Goal: Task Accomplishment & Management: Complete application form

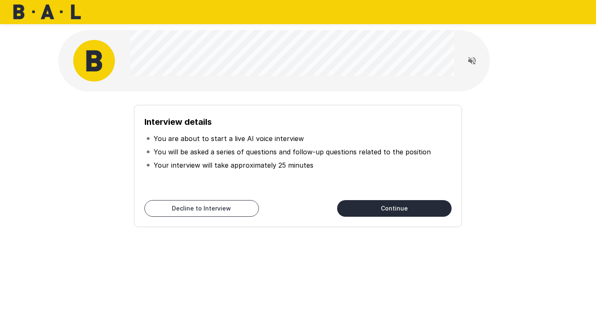
click at [369, 202] on button "Continue" at bounding box center [394, 208] width 114 height 17
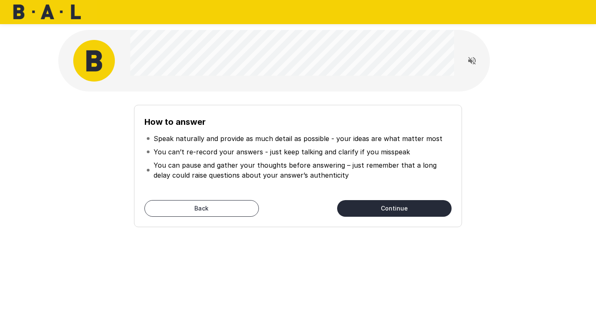
click at [378, 208] on button "Continue" at bounding box center [394, 208] width 114 height 17
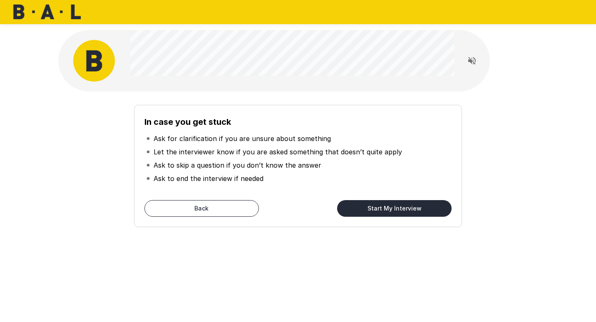
click at [376, 209] on button "Start My Interview" at bounding box center [394, 208] width 114 height 17
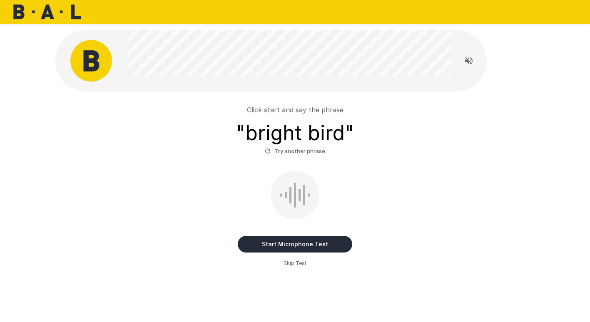
click at [280, 243] on button "Start Microphone Test" at bounding box center [295, 244] width 114 height 17
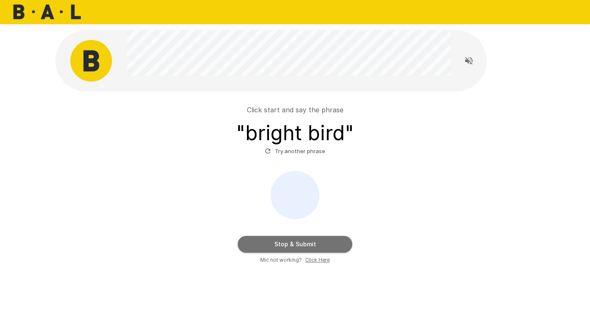
click at [318, 249] on button "Stop & Submit" at bounding box center [295, 244] width 114 height 17
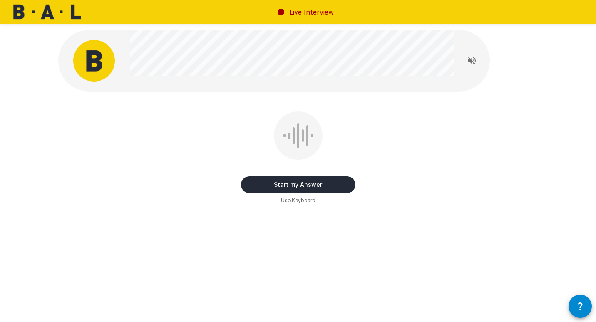
click at [320, 182] on button "Start my Answer" at bounding box center [298, 185] width 114 height 17
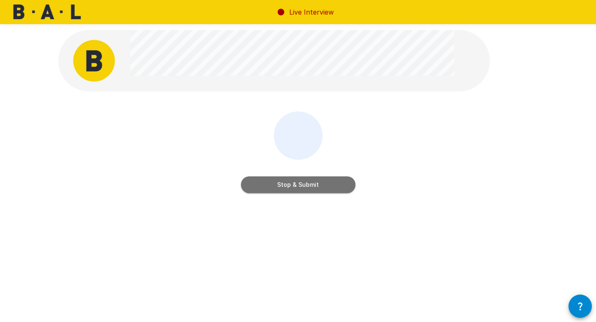
click at [292, 180] on button "Stop & Submit" at bounding box center [298, 185] width 114 height 17
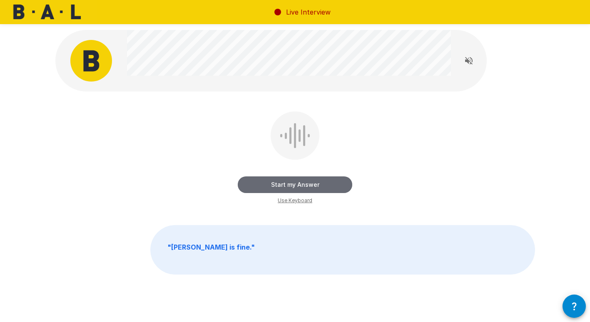
click at [317, 185] on button "Start my Answer" at bounding box center [295, 185] width 114 height 17
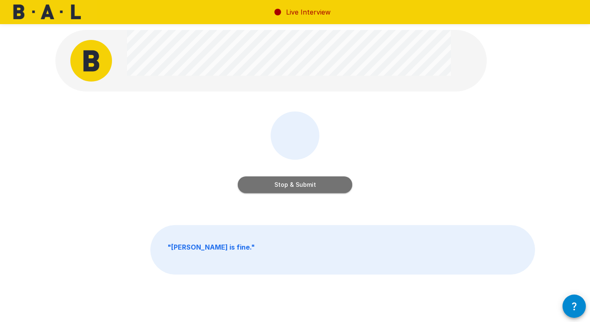
click at [317, 185] on button "Stop & Submit" at bounding box center [295, 185] width 114 height 17
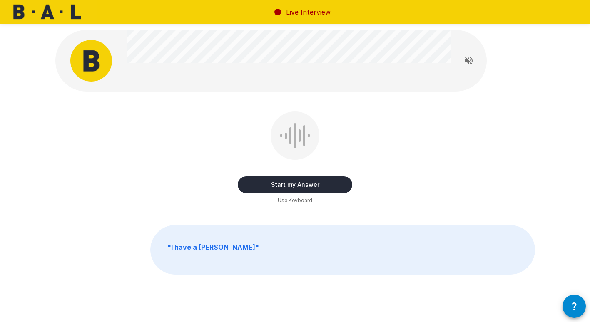
click at [322, 184] on button "Start my Answer" at bounding box center [295, 185] width 114 height 17
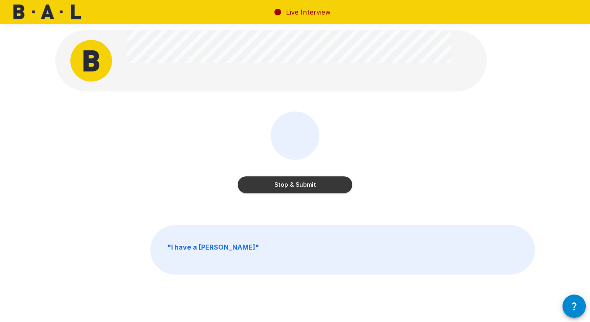
click at [321, 184] on button "Stop & Submit" at bounding box center [295, 185] width 114 height 17
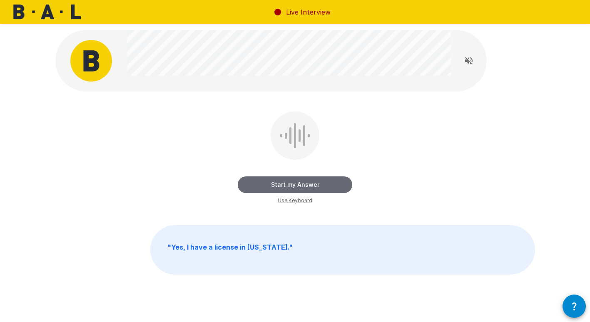
click at [306, 183] on button "Start my Answer" at bounding box center [295, 185] width 114 height 17
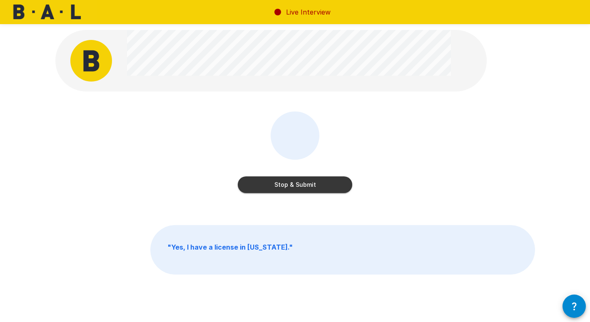
click at [331, 180] on button "Stop & Submit" at bounding box center [295, 185] width 114 height 17
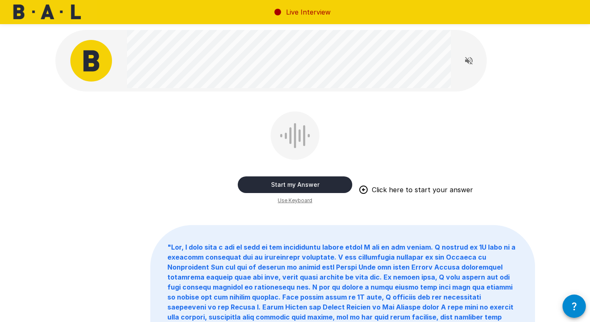
click at [318, 181] on button "Start my Answer" at bounding box center [295, 185] width 114 height 17
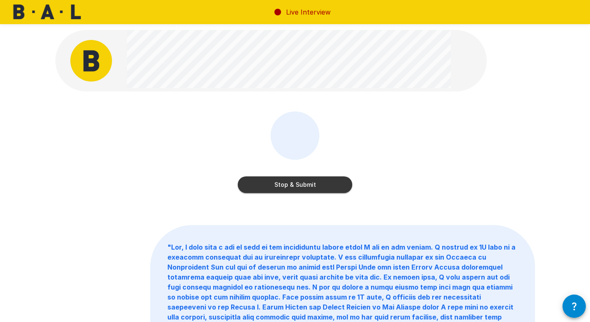
click at [311, 183] on button "Stop & Submit" at bounding box center [295, 185] width 114 height 17
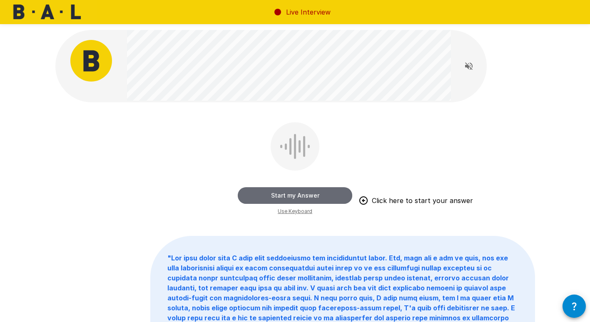
click at [294, 190] on button "Start my Answer" at bounding box center [295, 195] width 114 height 17
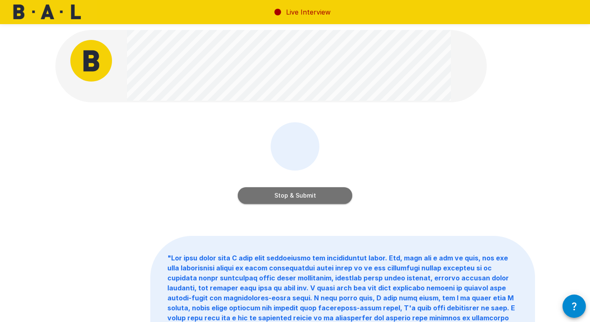
click at [313, 197] on button "Stop & Submit" at bounding box center [295, 195] width 114 height 17
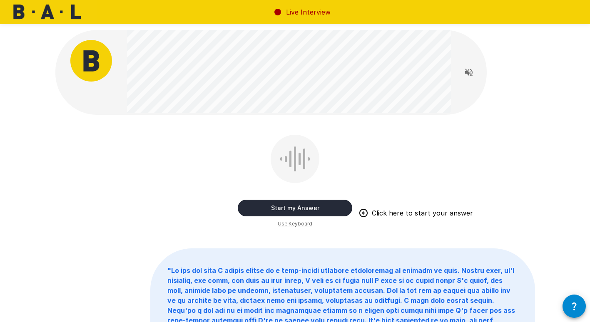
click at [334, 205] on button "Start my Answer" at bounding box center [295, 208] width 114 height 17
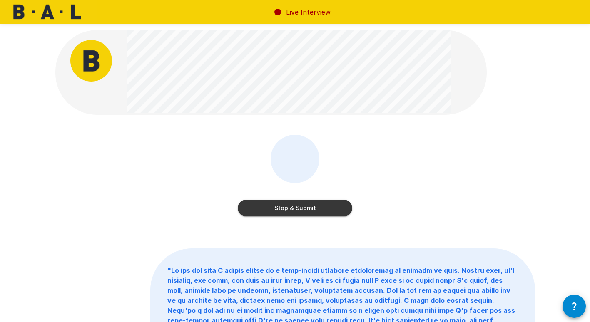
click at [323, 208] on button "Stop & Submit" at bounding box center [295, 208] width 114 height 17
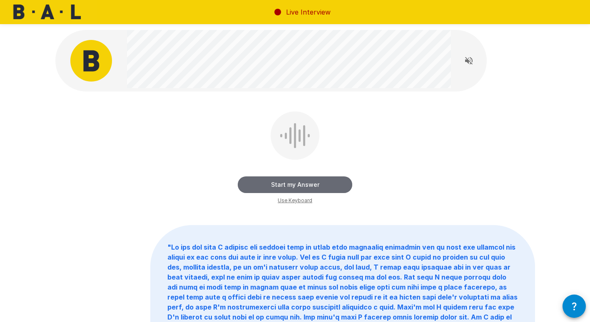
click at [306, 182] on button "Start my Answer" at bounding box center [295, 185] width 114 height 17
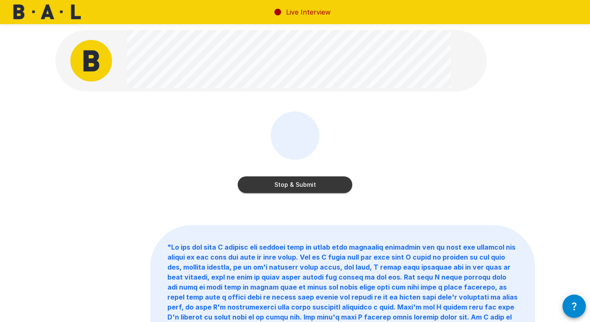
click at [321, 187] on button "Stop & Submit" at bounding box center [295, 185] width 114 height 17
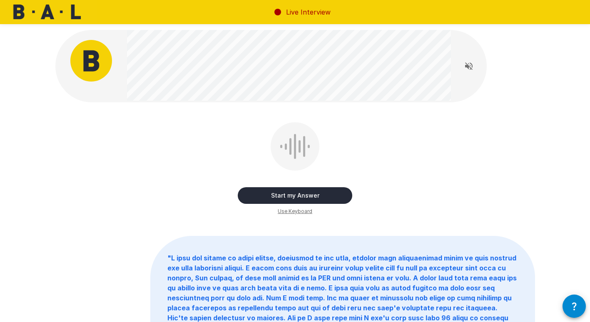
click at [321, 187] on div "Start my Answer" at bounding box center [295, 187] width 114 height 33
click at [296, 192] on button "Start my Answer" at bounding box center [295, 195] width 114 height 17
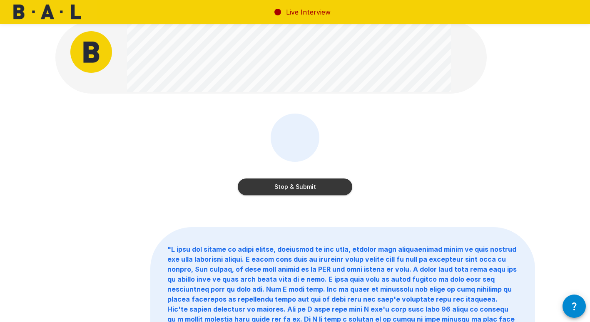
scroll to position [1, 0]
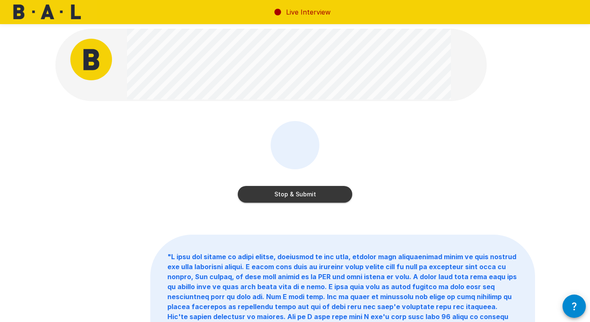
click at [320, 196] on button "Stop & Submit" at bounding box center [295, 194] width 114 height 17
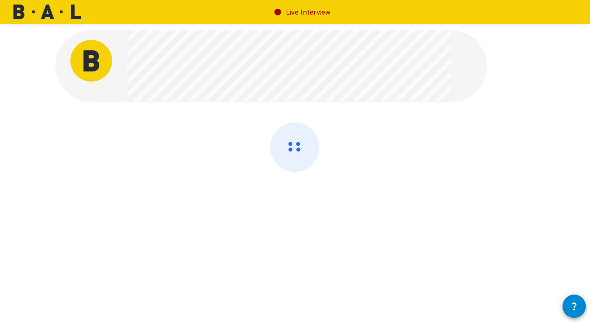
scroll to position [0, 0]
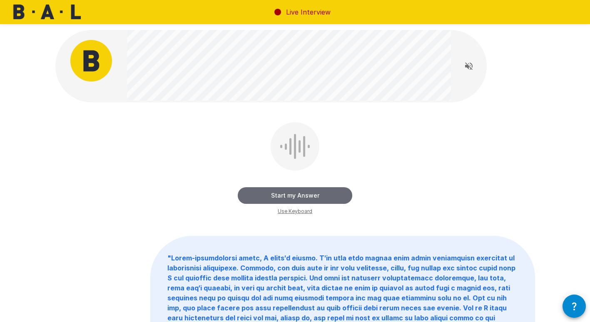
click at [319, 192] on button "Start my Answer" at bounding box center [295, 195] width 114 height 17
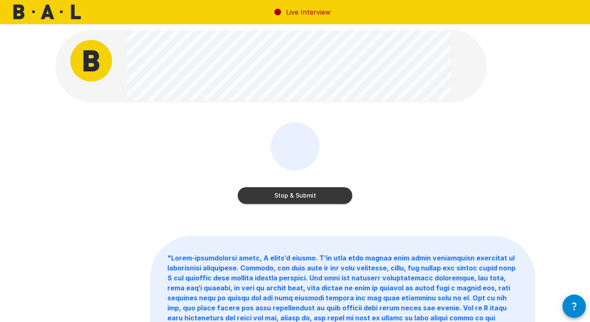
click at [321, 192] on button "Stop & Submit" at bounding box center [295, 195] width 114 height 17
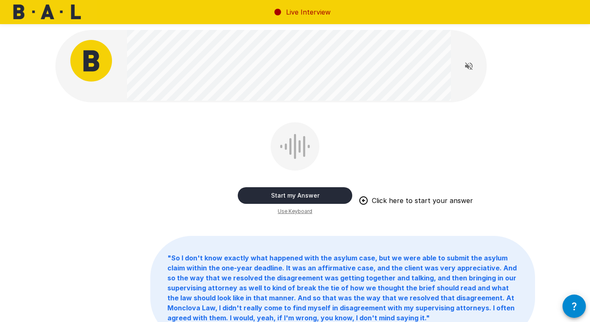
click at [318, 197] on button "Start my Answer" at bounding box center [295, 195] width 114 height 17
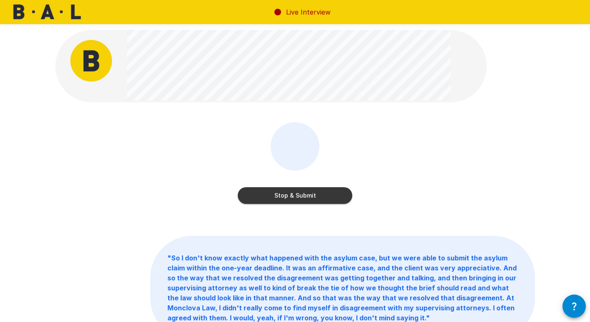
click at [318, 197] on button "Stop & Submit" at bounding box center [295, 195] width 114 height 17
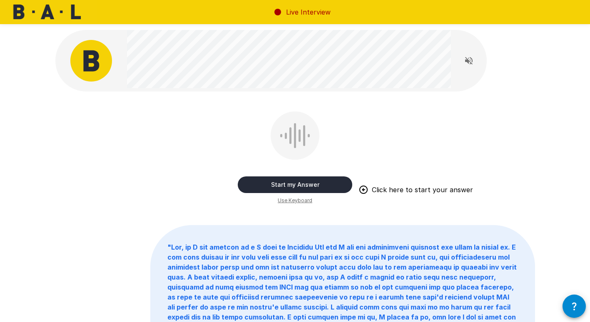
click at [291, 179] on button "Start my Answer" at bounding box center [295, 185] width 114 height 17
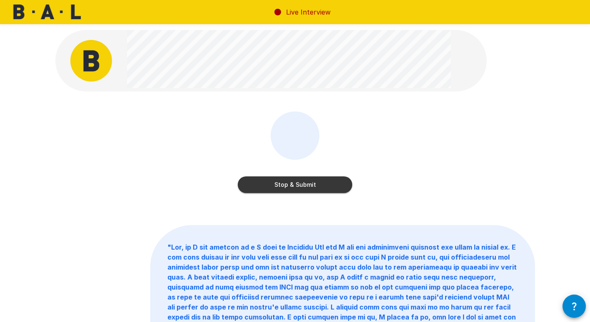
click at [304, 179] on button "Stop & Submit" at bounding box center [295, 185] width 114 height 17
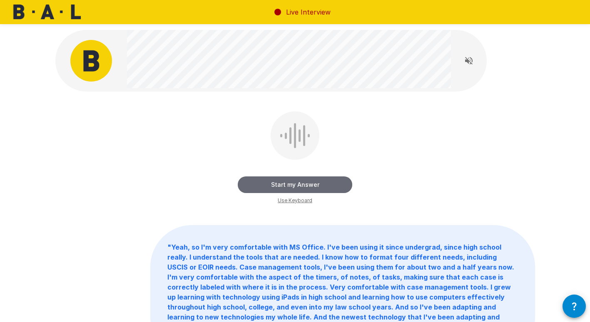
click at [283, 181] on button "Start my Answer" at bounding box center [295, 185] width 114 height 17
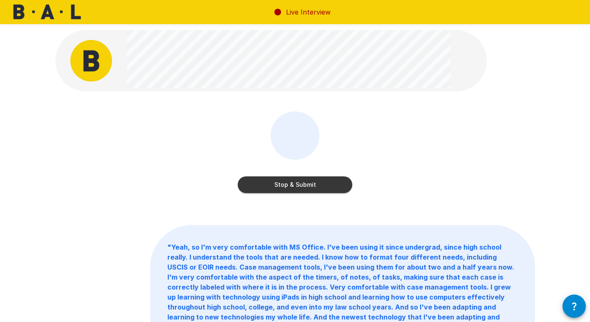
click at [296, 182] on button "Stop & Submit" at bounding box center [295, 185] width 114 height 17
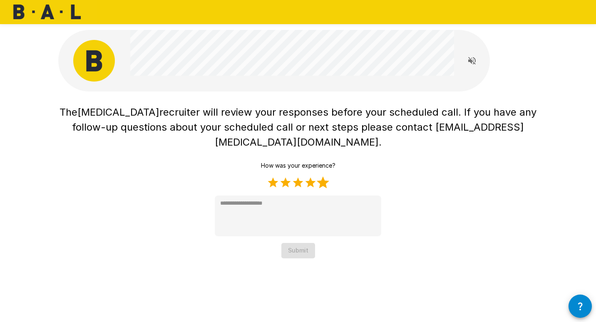
click at [323, 177] on label "5 Stars" at bounding box center [323, 183] width 12 height 12
type textarea "*"
click at [300, 243] on button "Submit" at bounding box center [298, 250] width 34 height 15
